Goal: Transaction & Acquisition: Purchase product/service

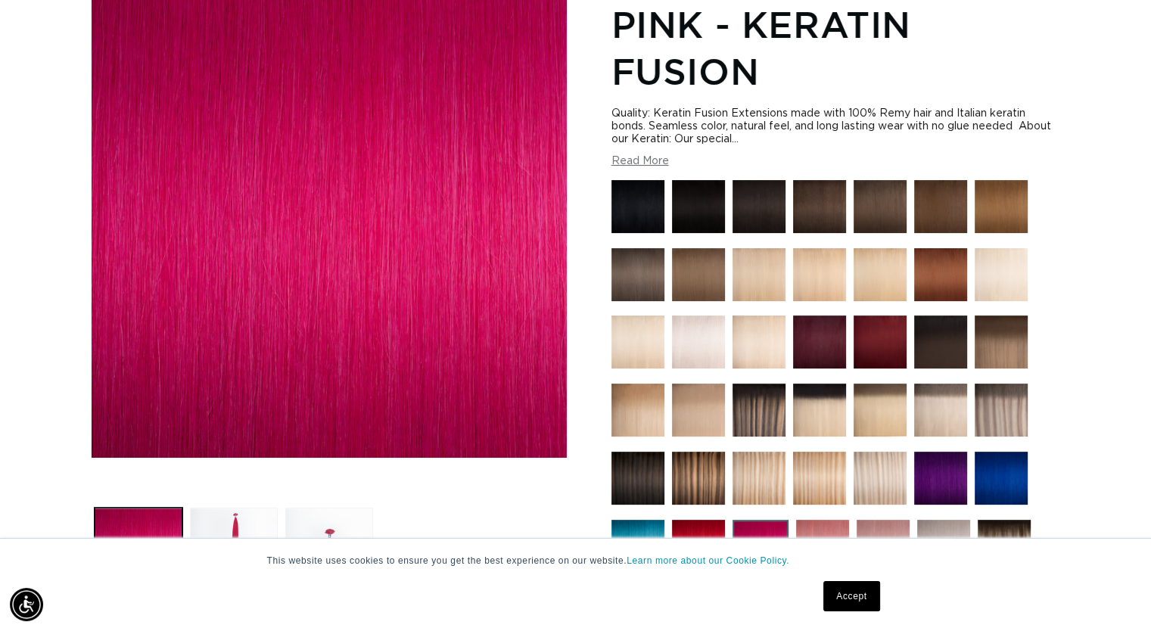
scroll to position [0, 1044]
click at [648, 163] on button "Read More" at bounding box center [640, 161] width 58 height 13
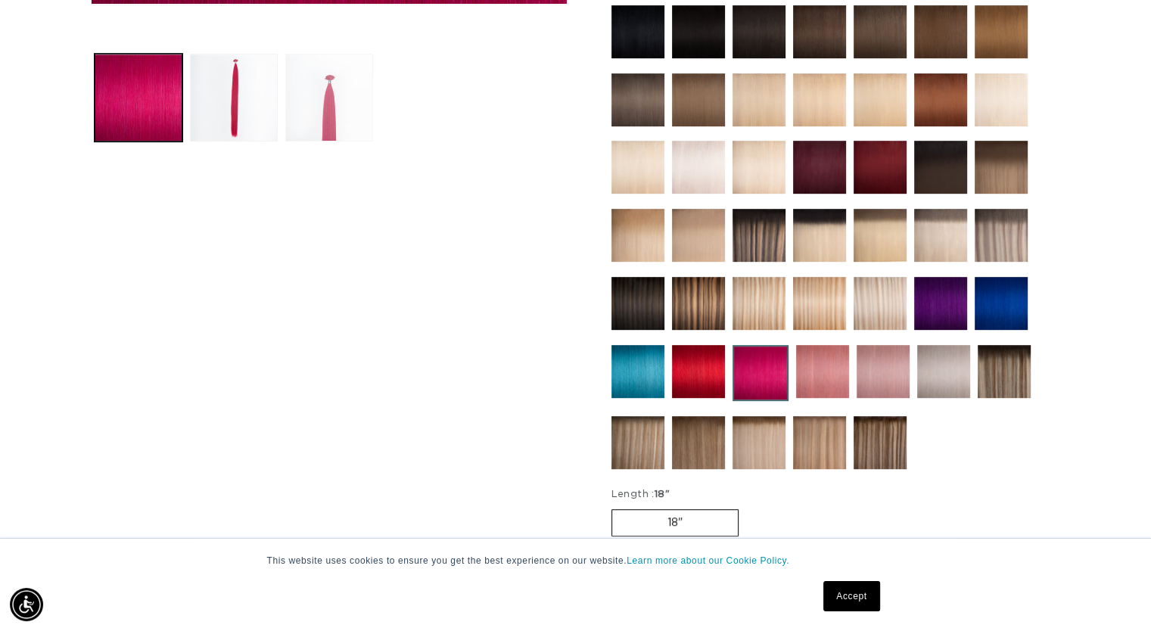
click at [291, 90] on button "Load image 3 in gallery view" at bounding box center [329, 98] width 88 height 88
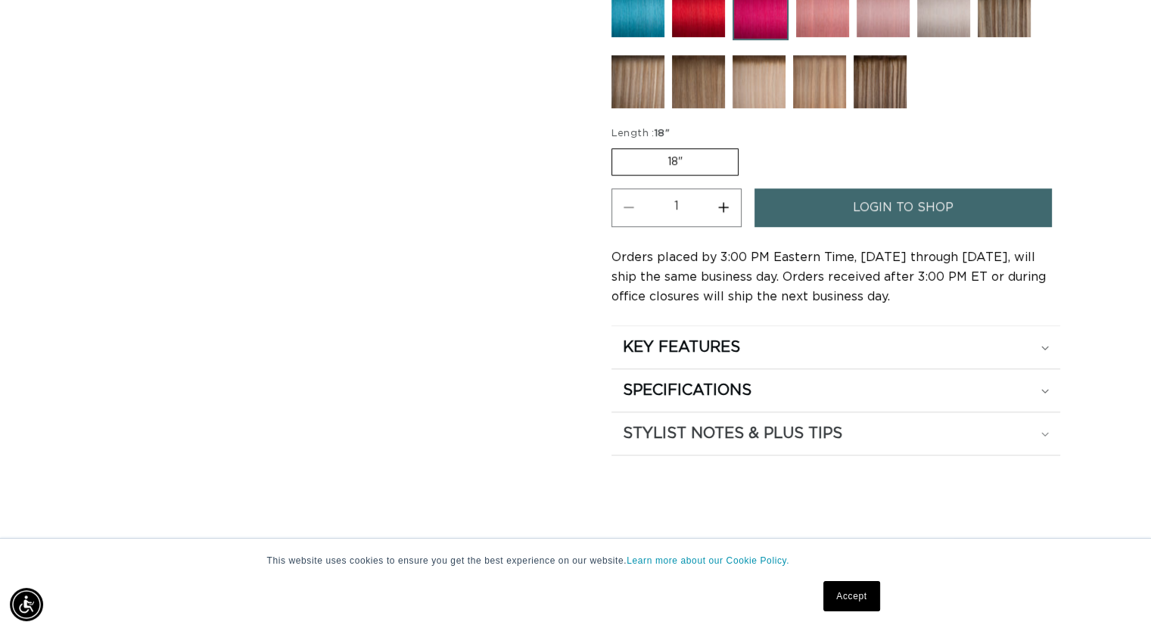
scroll to position [1060, 0]
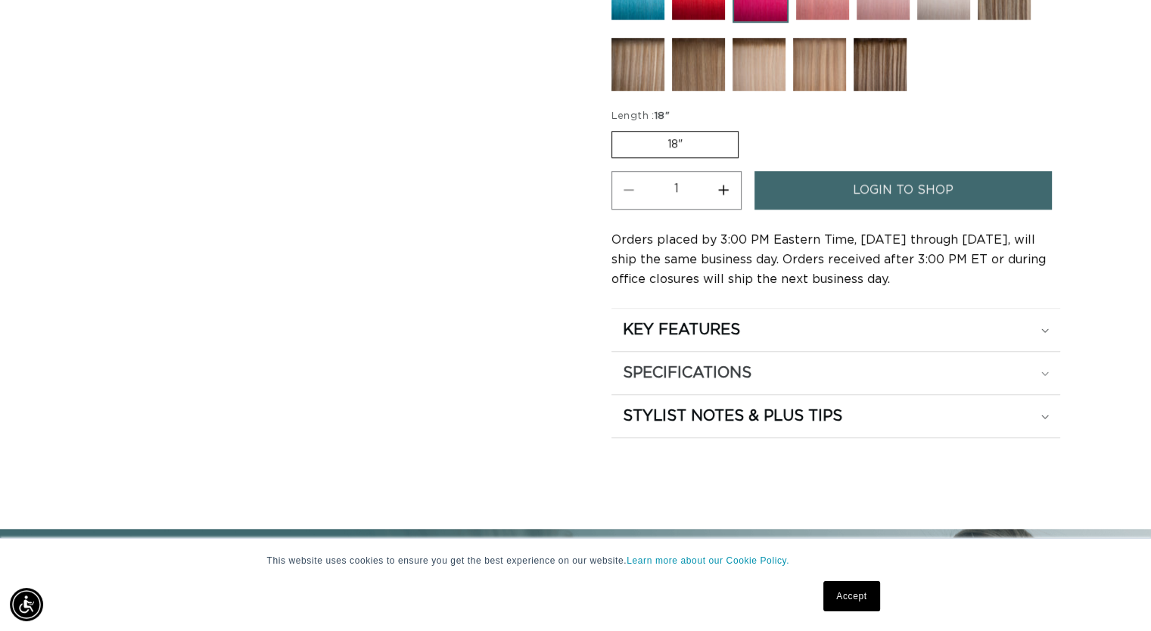
click at [804, 370] on div "SPECIFICATIONS" at bounding box center [836, 373] width 426 height 20
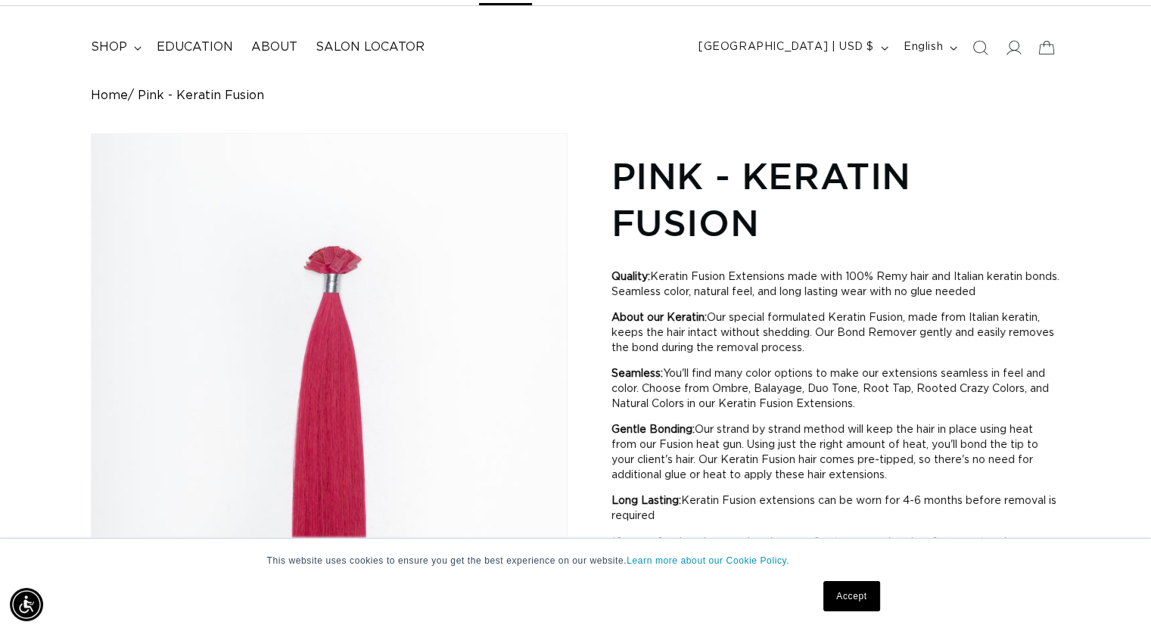
scroll to position [0, 0]
